Goal: Task Accomplishment & Management: Manage account settings

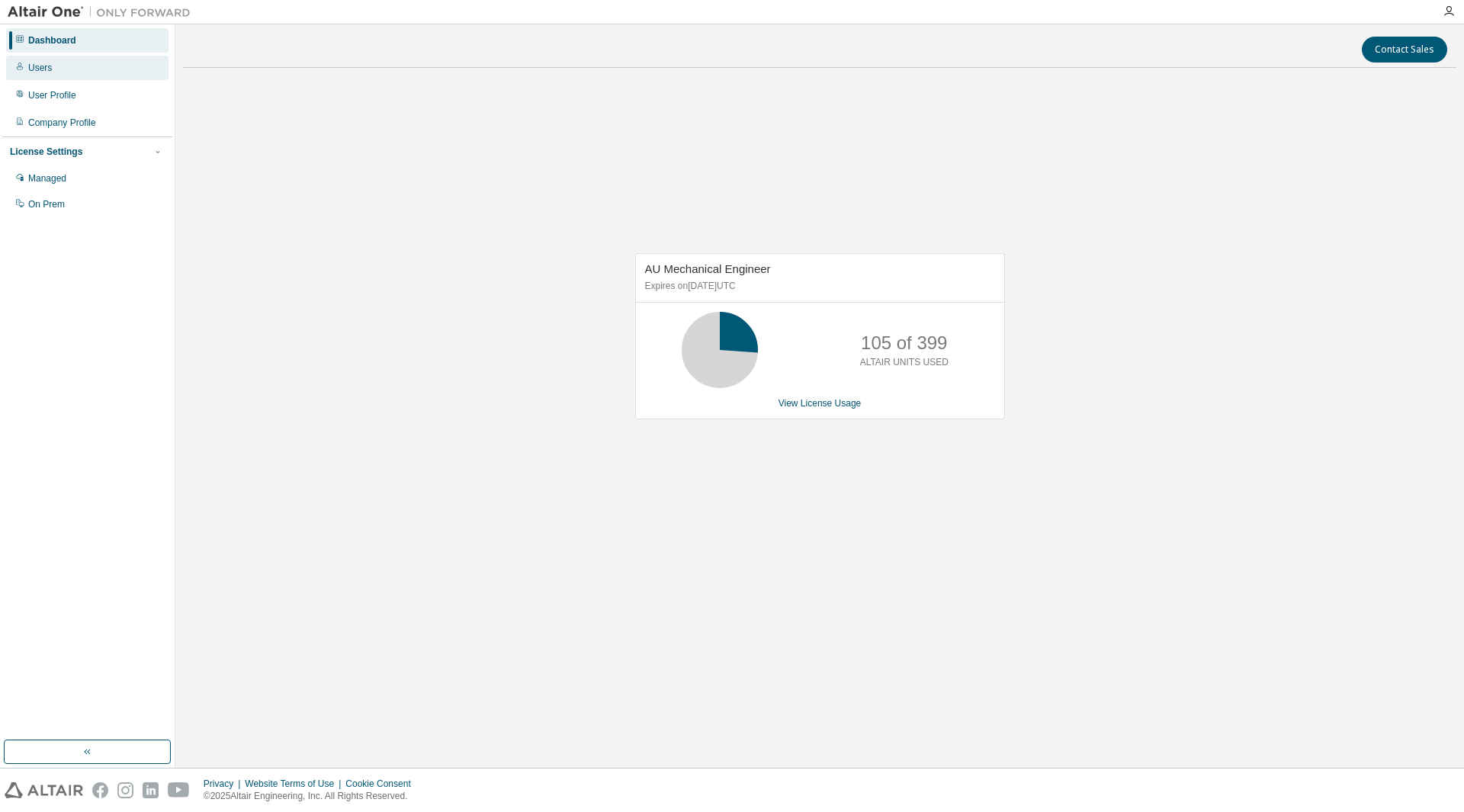
click at [49, 72] on div "Users" at bounding box center [40, 68] width 23 height 12
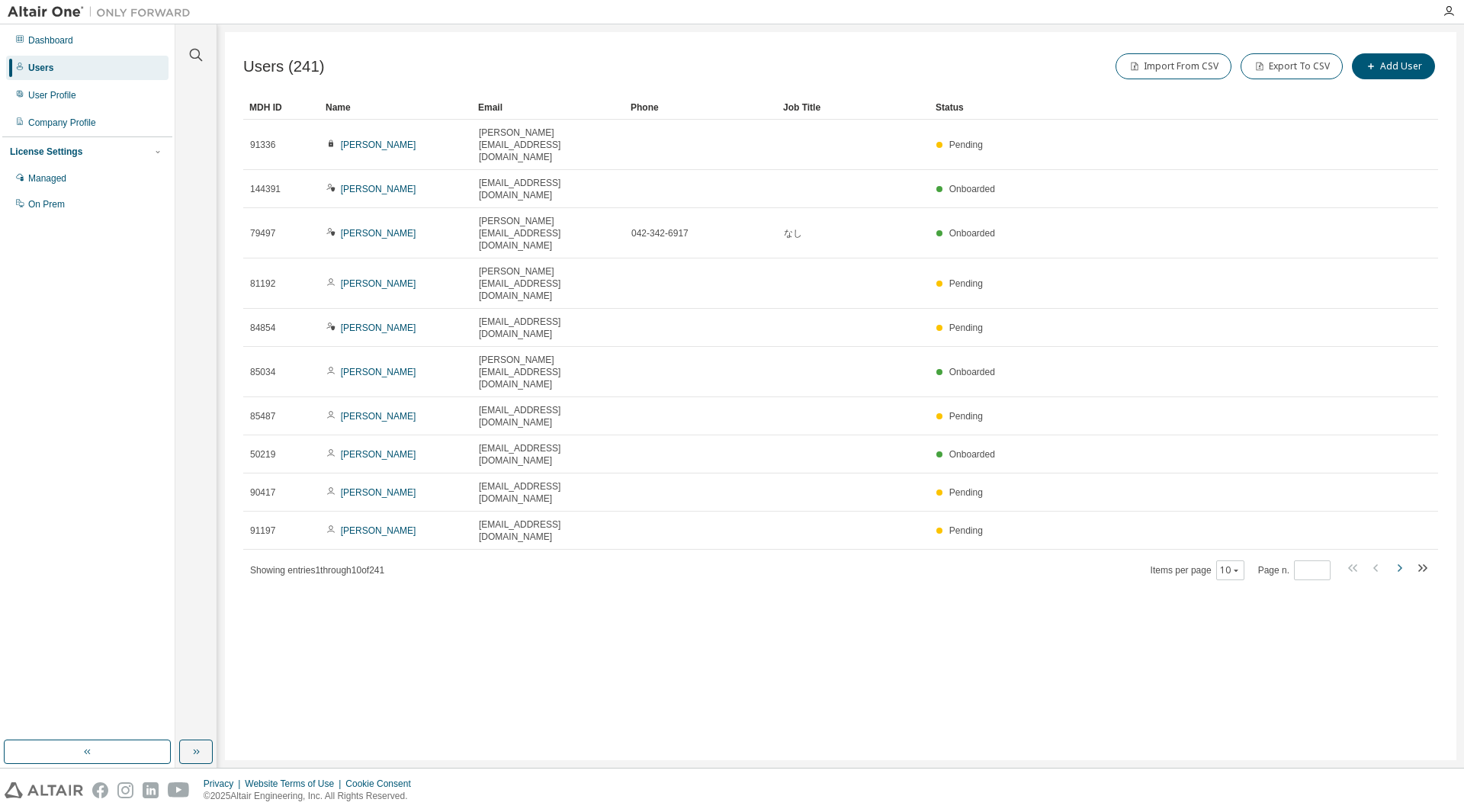
click at [1399, 564] on icon "button" at bounding box center [1400, 568] width 5 height 7
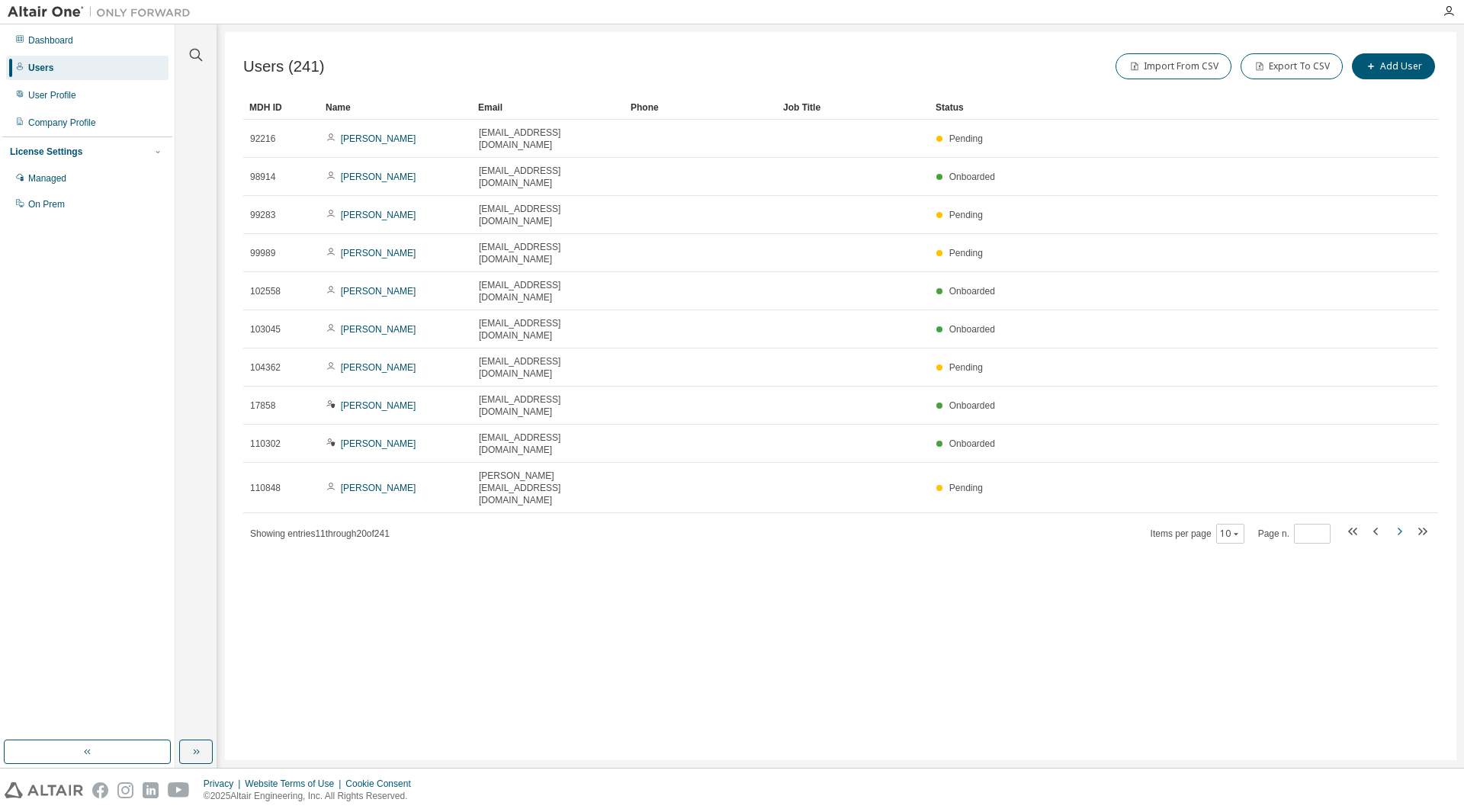
click at [1399, 527] on icon "button" at bounding box center [1400, 531] width 5 height 7
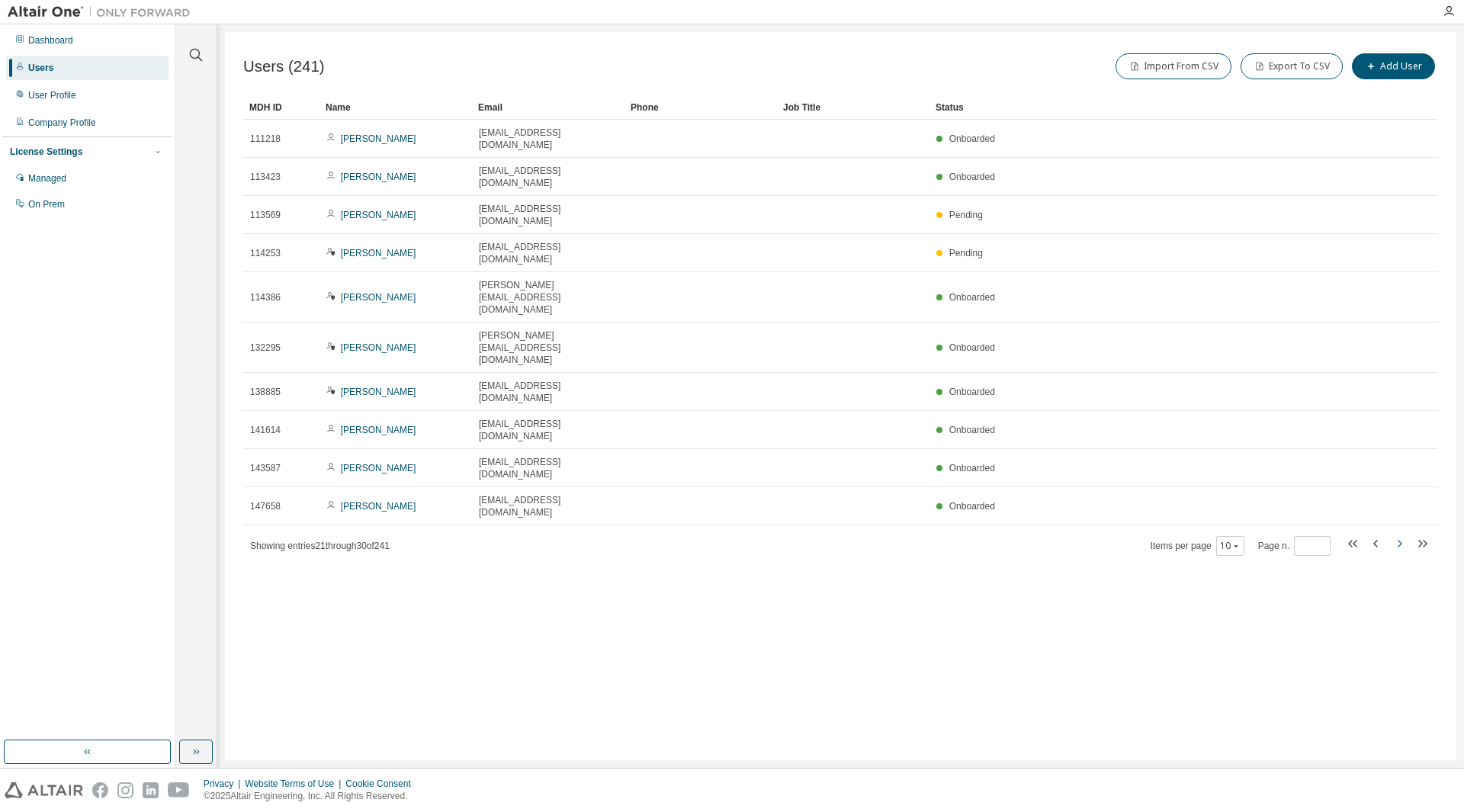
click at [1399, 539] on icon "button" at bounding box center [1400, 543] width 5 height 7
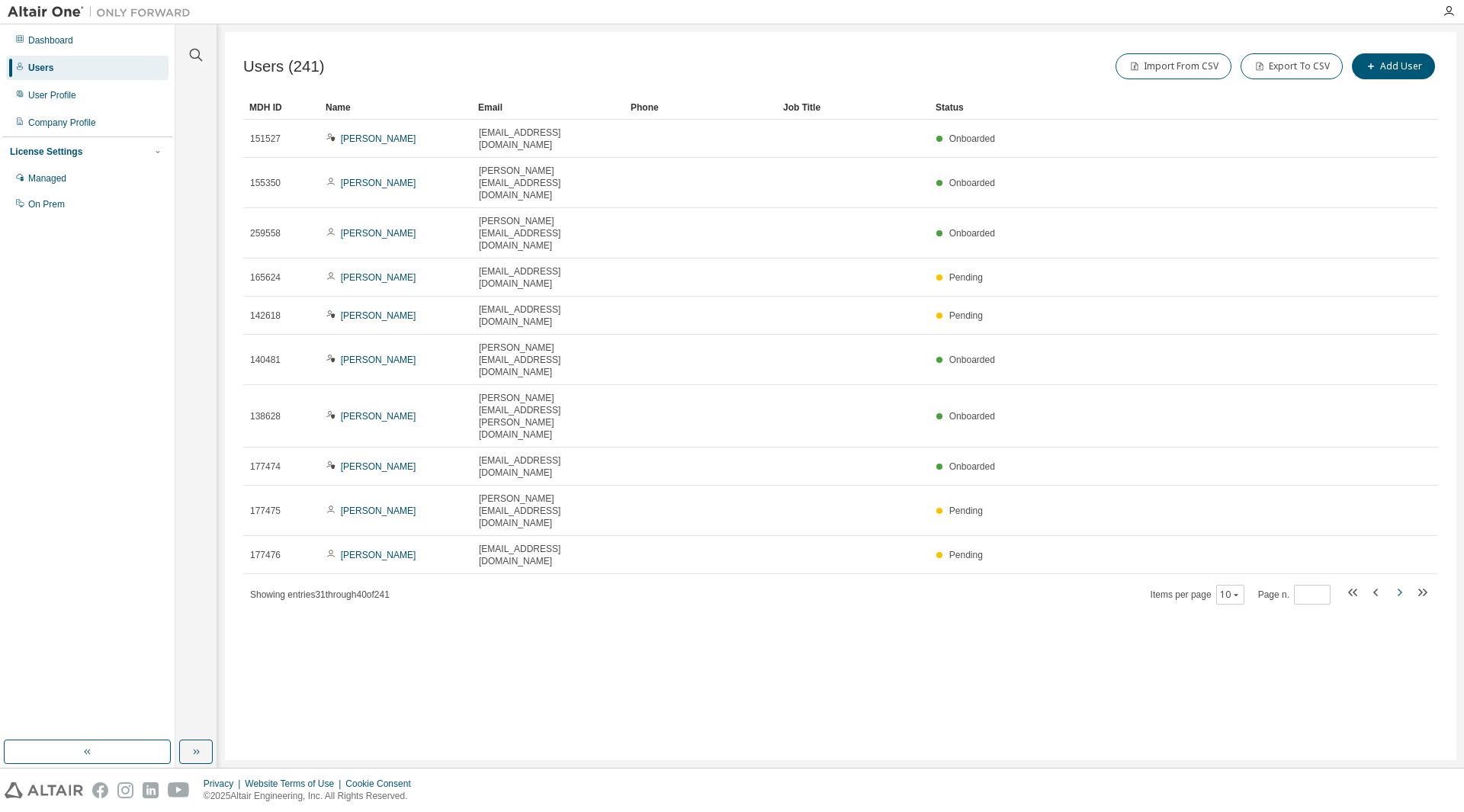
click at [1399, 589] on icon "button" at bounding box center [1400, 592] width 5 height 7
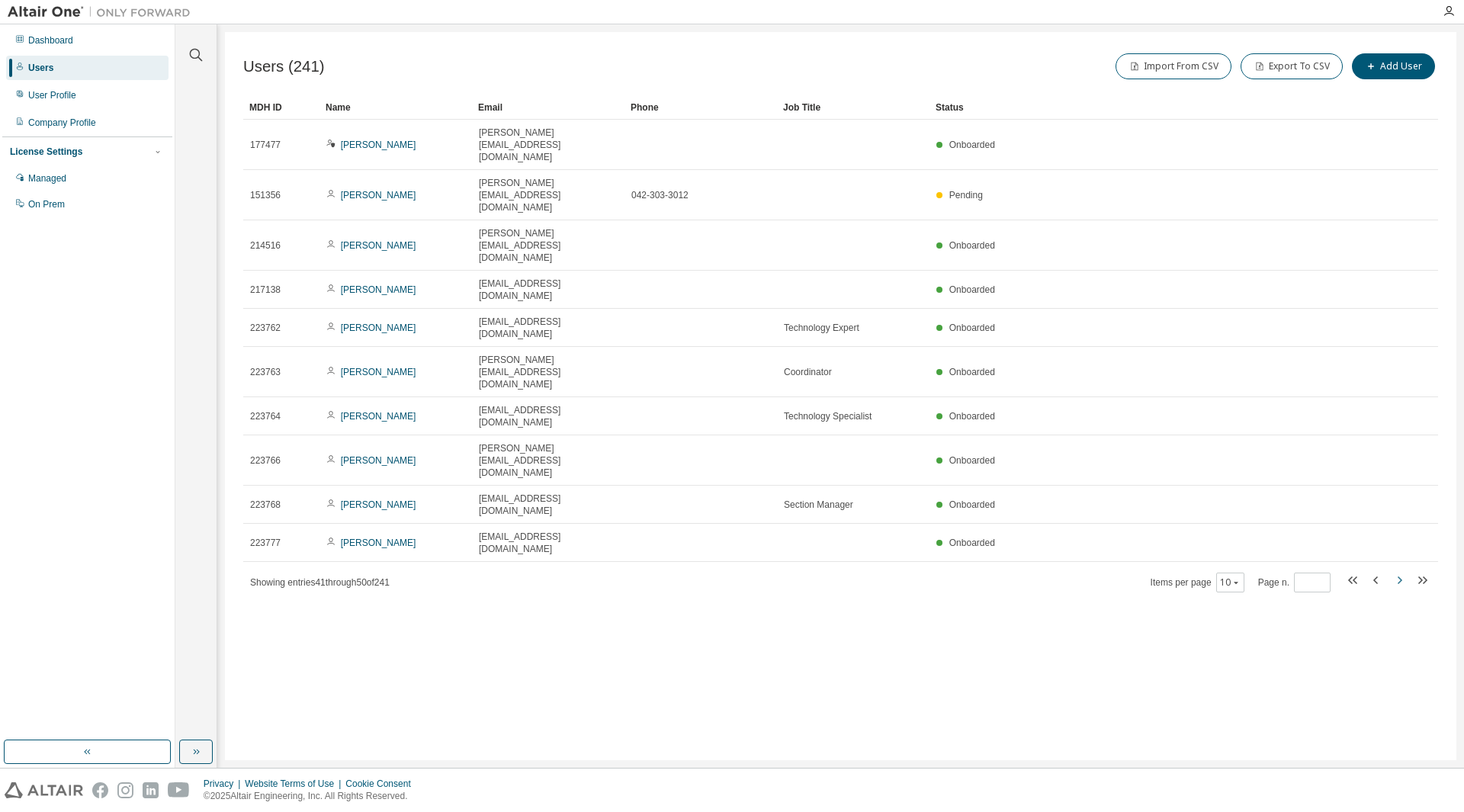
click at [1399, 577] on icon "button" at bounding box center [1400, 580] width 5 height 7
type input "*"
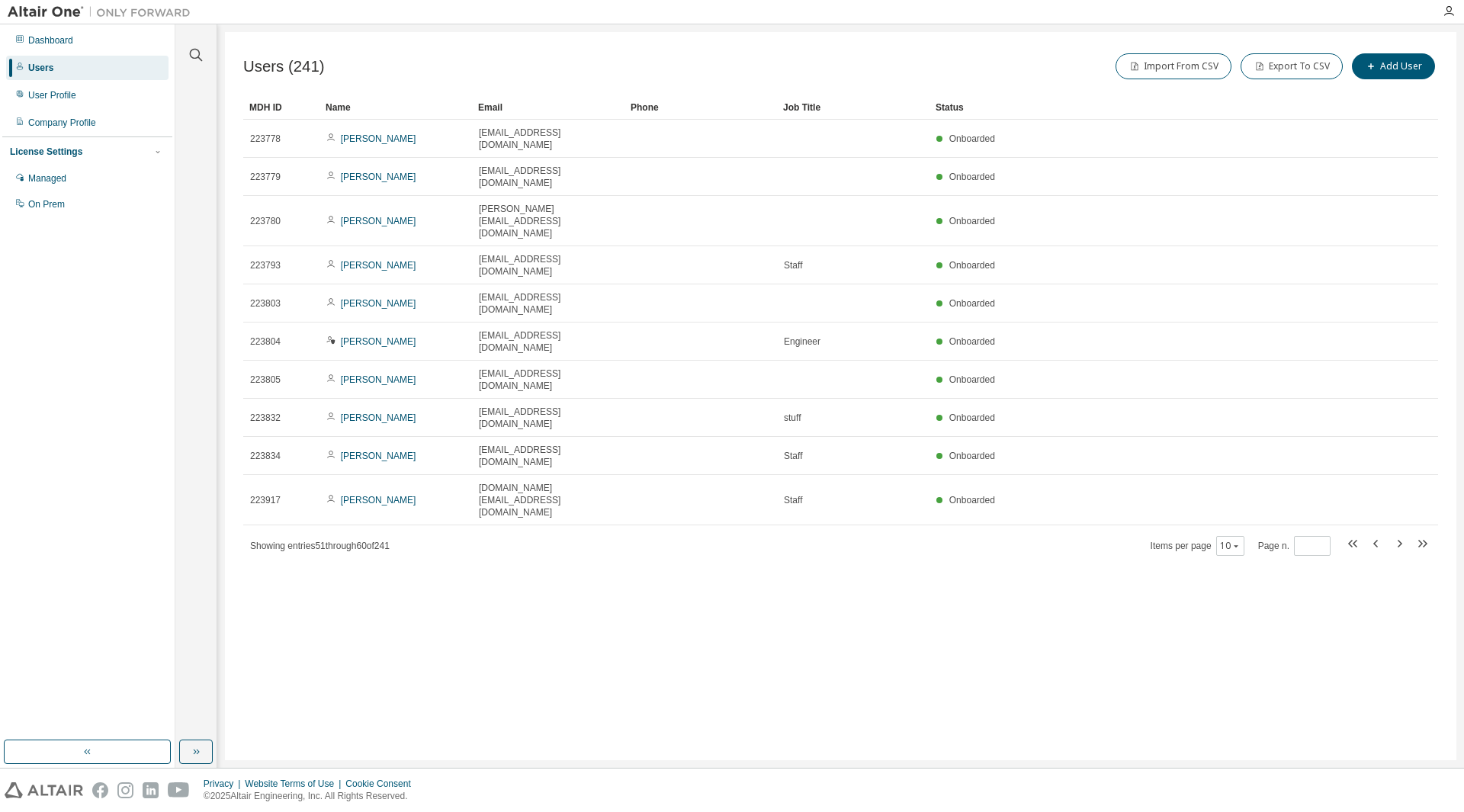
click at [386, 567] on div "Users (241) Import From CSV Export To CSV Add User Clear Load Save Save As Fiel…" at bounding box center [840, 396] width 1232 height 728
click at [296, 698] on div "Users (241) Import From CSV Export To CSV Add User Clear Load Save Save As Fiel…" at bounding box center [840, 396] width 1232 height 728
click at [55, 188] on div "Managed" at bounding box center [87, 178] width 162 height 24
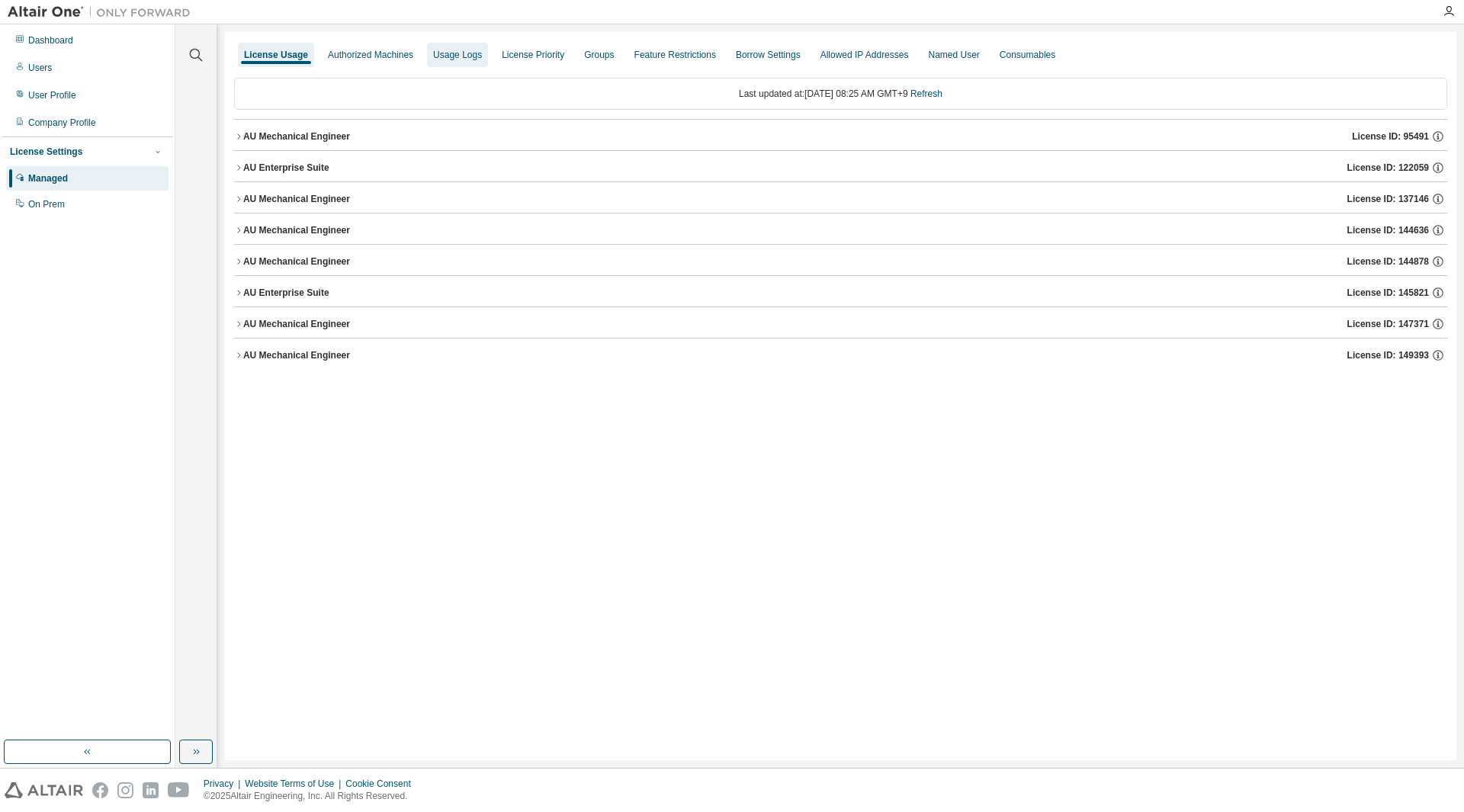
click at [461, 60] on div "Usage Logs" at bounding box center [457, 55] width 49 height 12
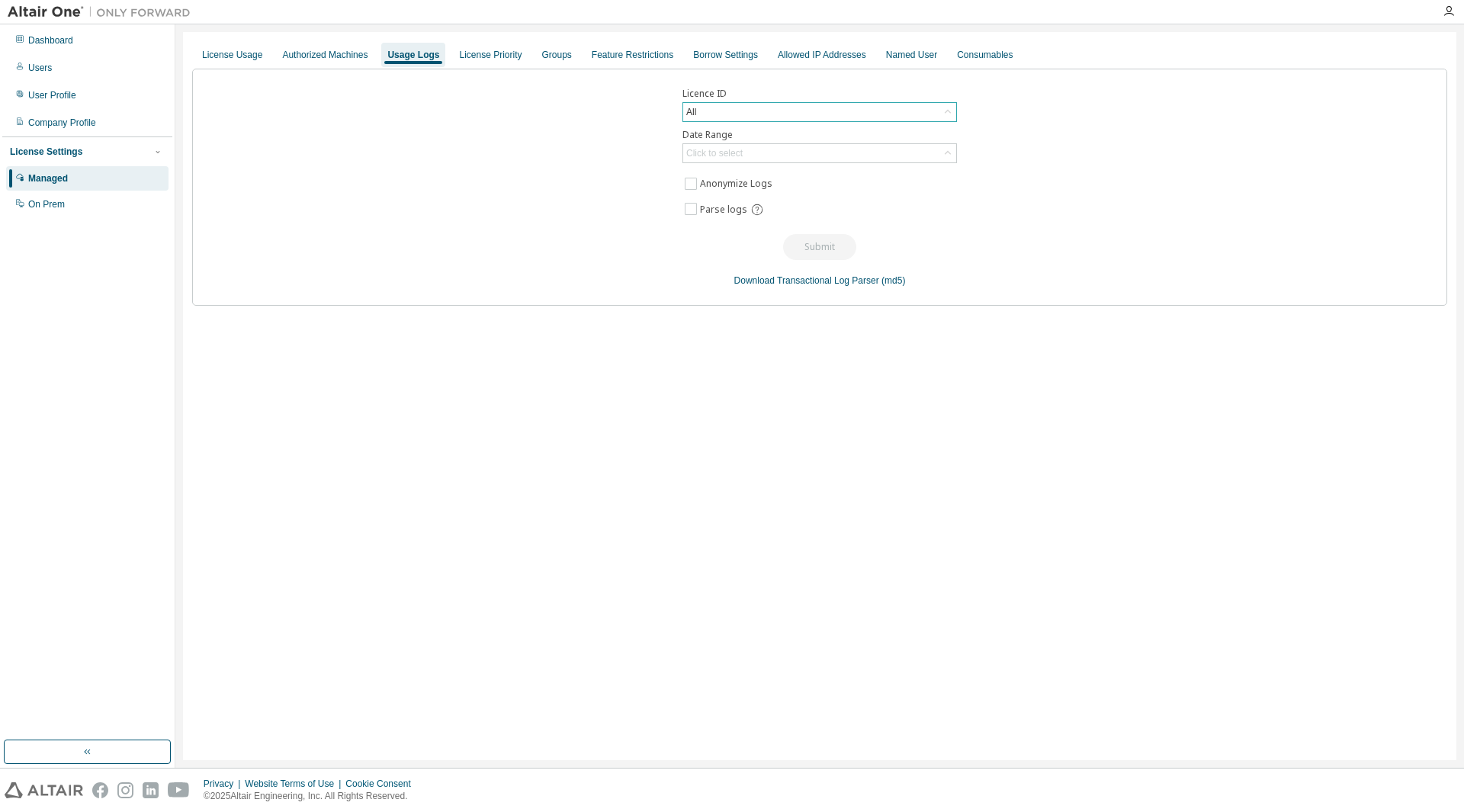
click at [791, 108] on div "All" at bounding box center [820, 112] width 273 height 19
click at [1037, 143] on div "Licence ID All All 95491 - AU Mechanical Engineer 100499 - AU Multi-Physics / M…" at bounding box center [820, 187] width 1255 height 237
click at [770, 156] on div "Click to select" at bounding box center [820, 153] width 273 height 19
click at [745, 203] on li "Last 30 days" at bounding box center [819, 196] width 270 height 20
click at [818, 252] on button "Submit" at bounding box center [820, 247] width 73 height 26
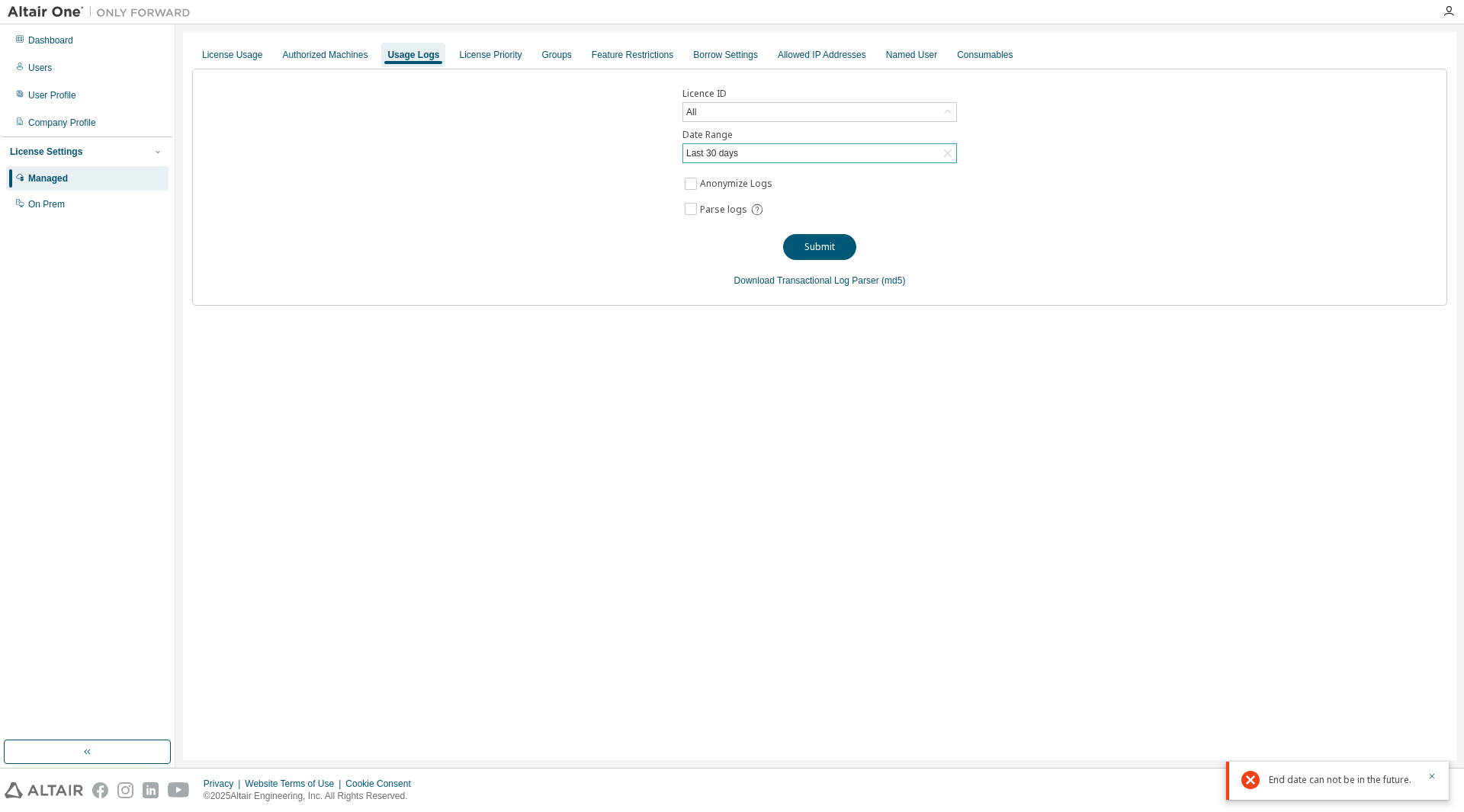
click at [837, 153] on div "Last 30 days" at bounding box center [820, 153] width 273 height 19
click at [800, 218] on li "Year to date" at bounding box center [819, 215] width 270 height 20
click at [820, 241] on button "Submit" at bounding box center [820, 247] width 73 height 26
click at [477, 61] on div "License Priority" at bounding box center [490, 55] width 75 height 24
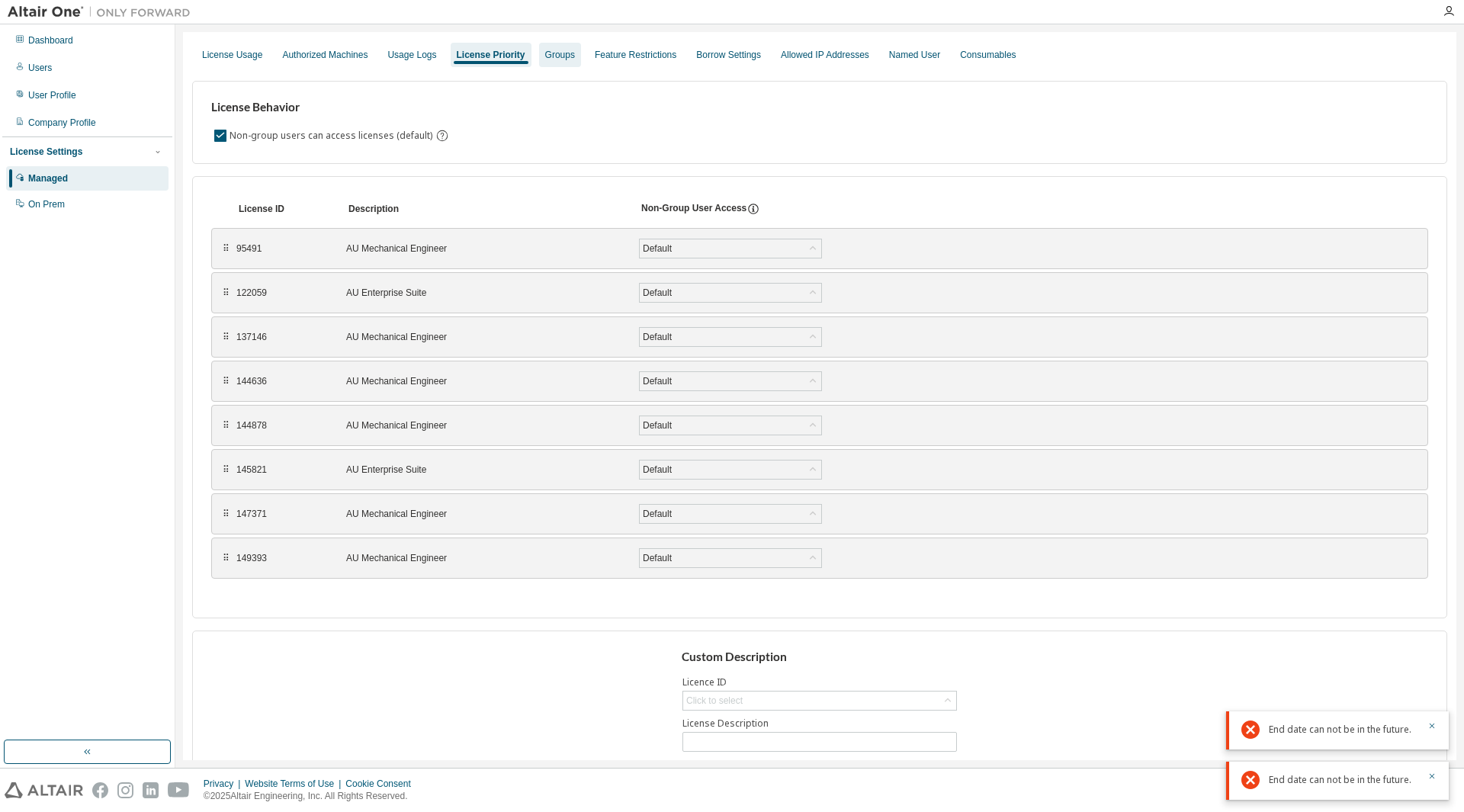
click at [543, 65] on div "Groups" at bounding box center [561, 55] width 42 height 24
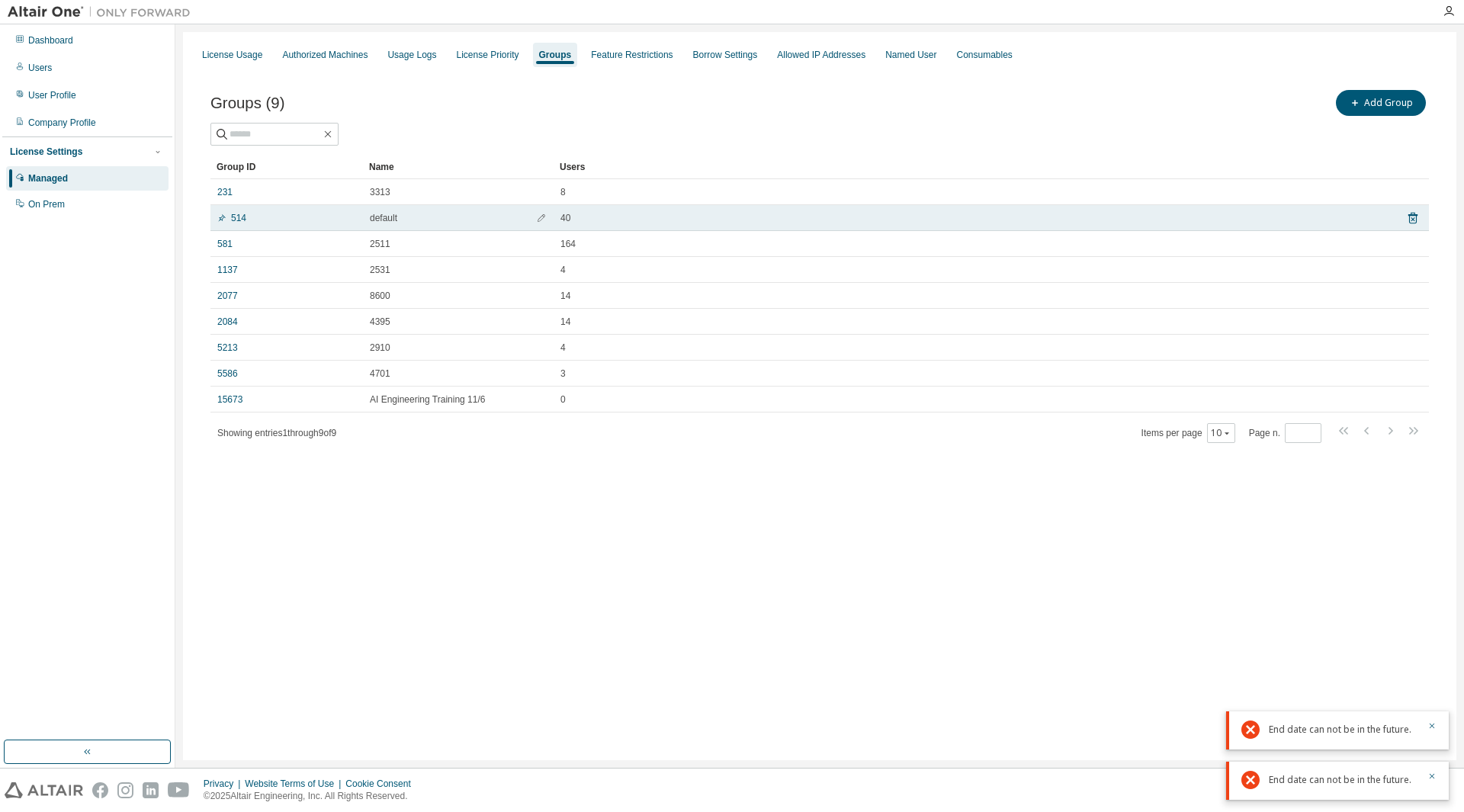
click at [614, 220] on div "40" at bounding box center [973, 218] width 825 height 12
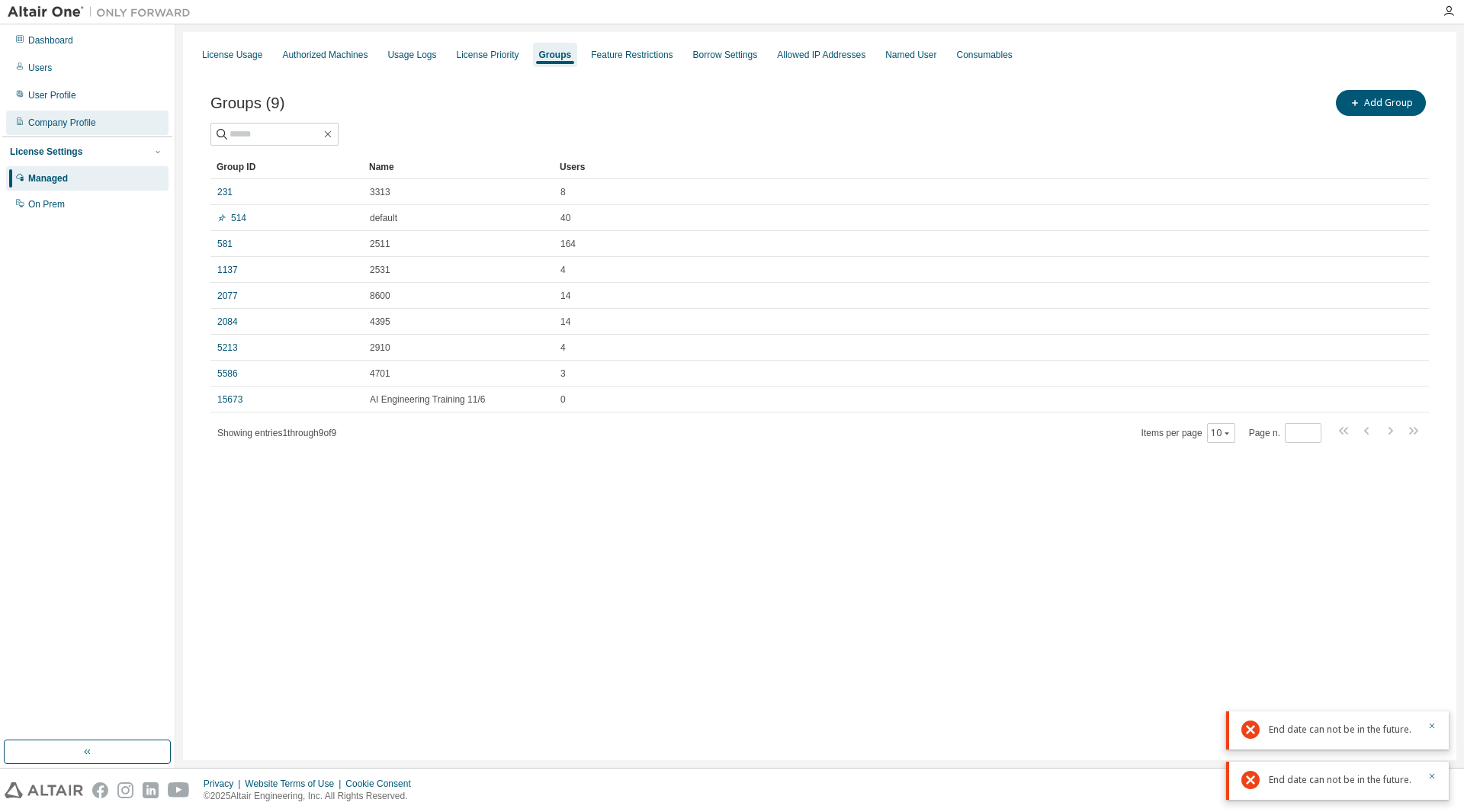
click at [102, 125] on div "Company Profile" at bounding box center [87, 123] width 162 height 24
